Goal: Information Seeking & Learning: Learn about a topic

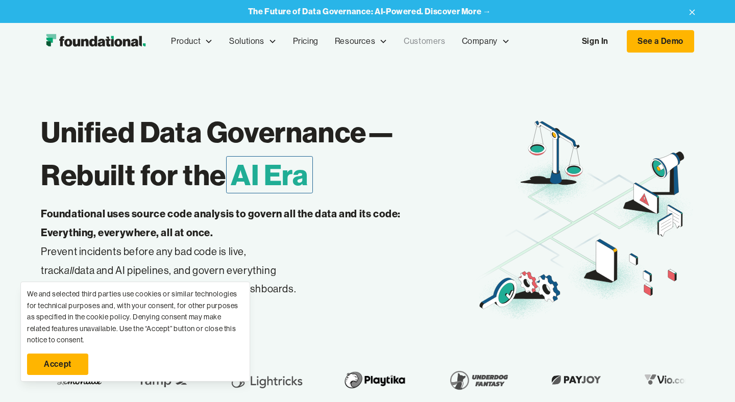
click at [417, 39] on link "Customers" at bounding box center [424, 41] width 58 height 34
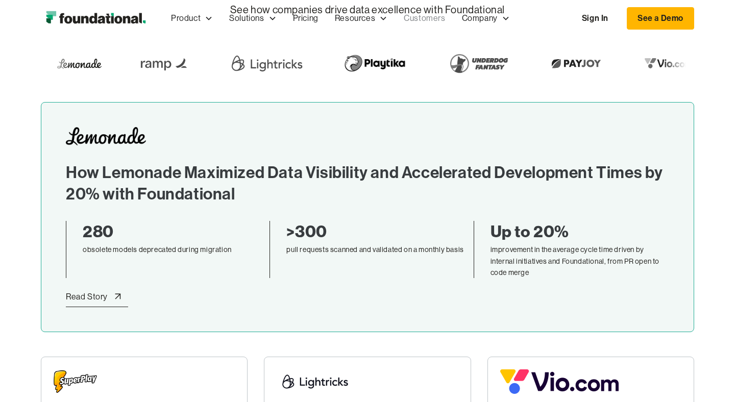
scroll to position [259, 0]
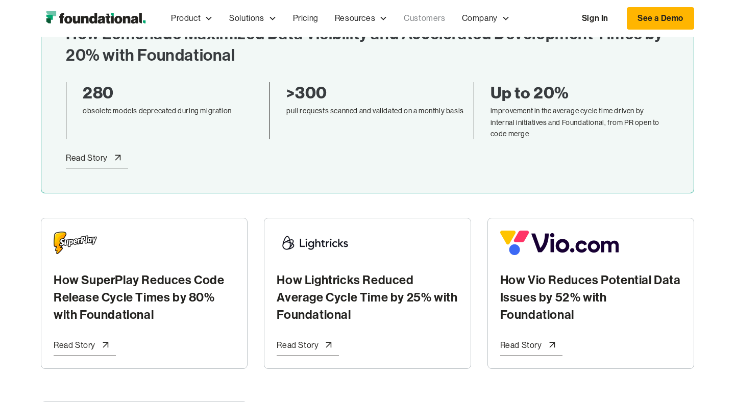
click at [87, 160] on div "Read Story" at bounding box center [87, 158] width 42 height 13
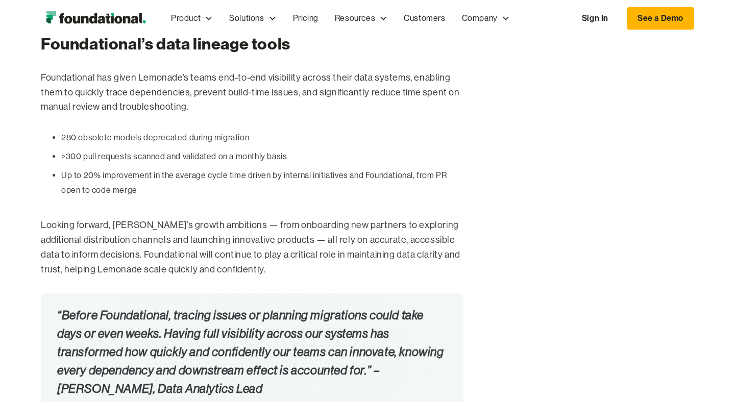
scroll to position [1056, 0]
